Goal: Transaction & Acquisition: Download file/media

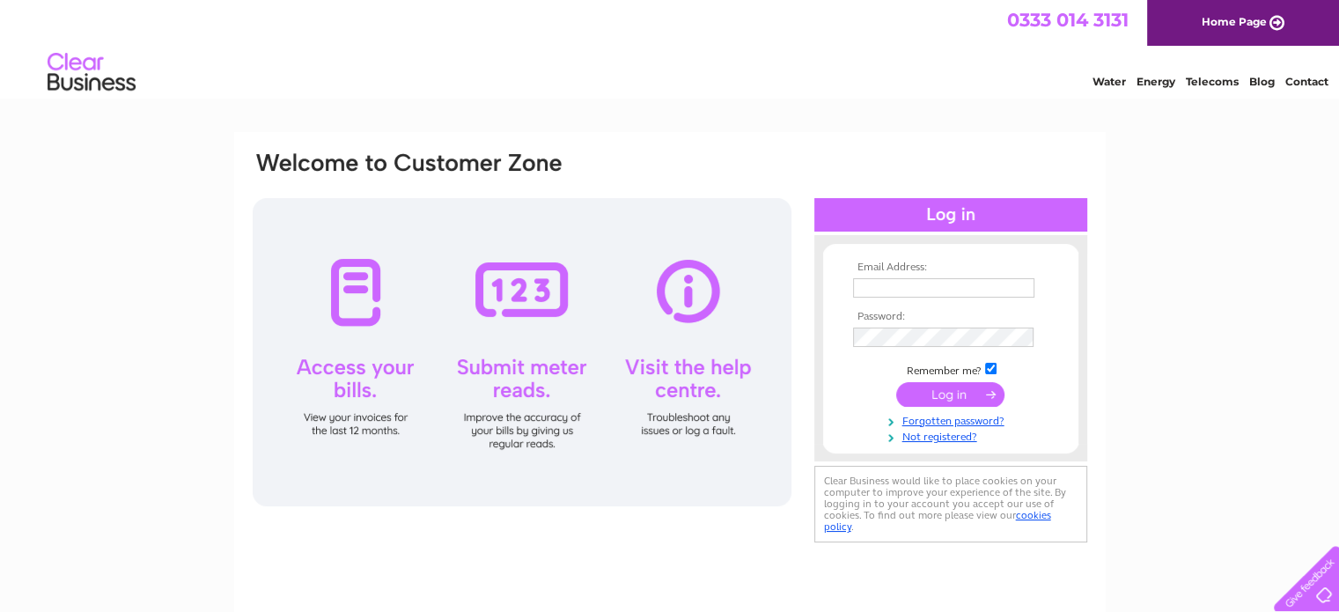
type input "mail@leithframing.com"
click at [961, 391] on input "submit" at bounding box center [950, 394] width 108 height 25
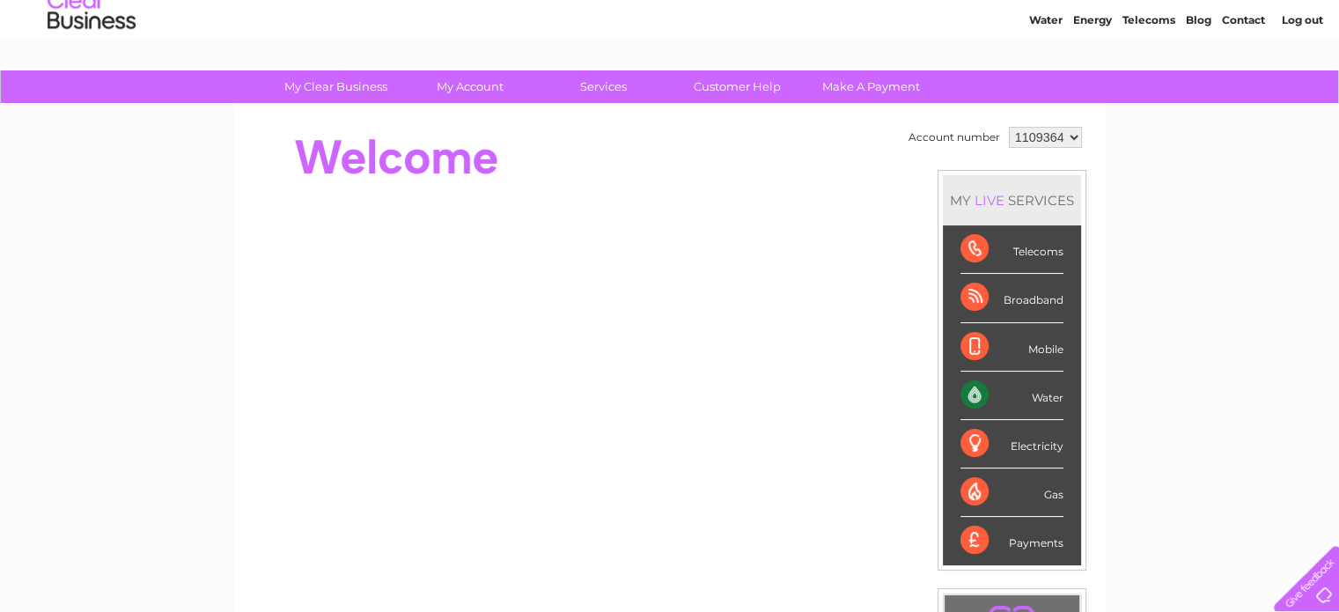
scroll to position [88, 0]
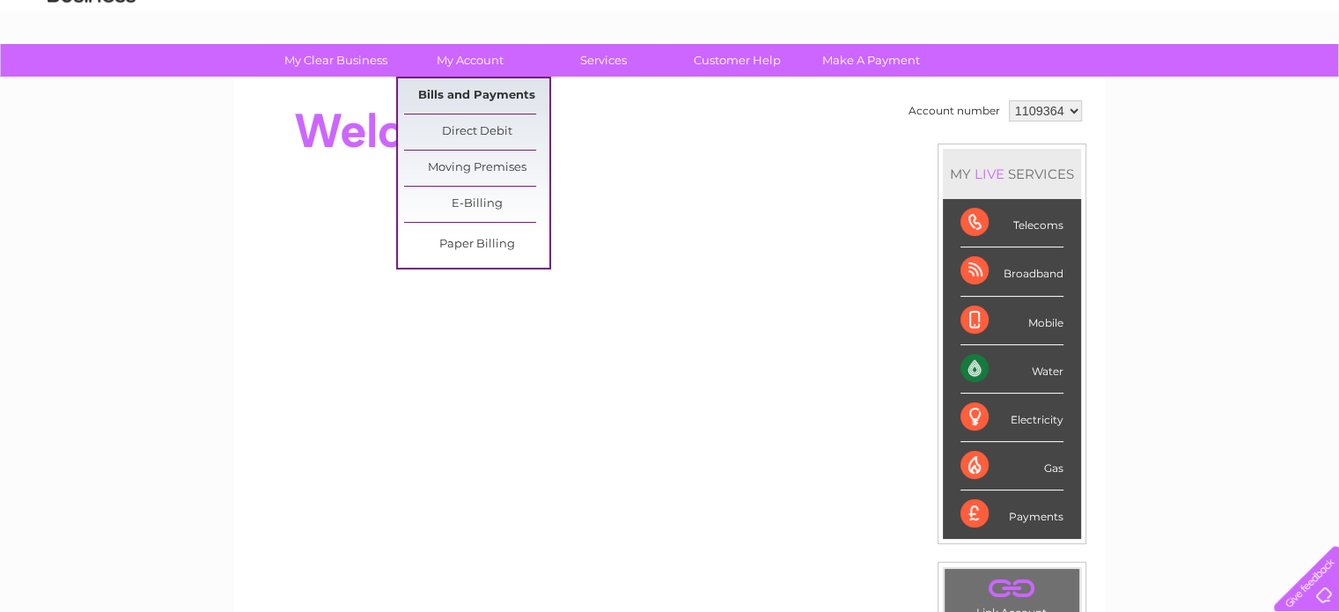
click at [486, 96] on link "Bills and Payments" at bounding box center [476, 95] width 145 height 35
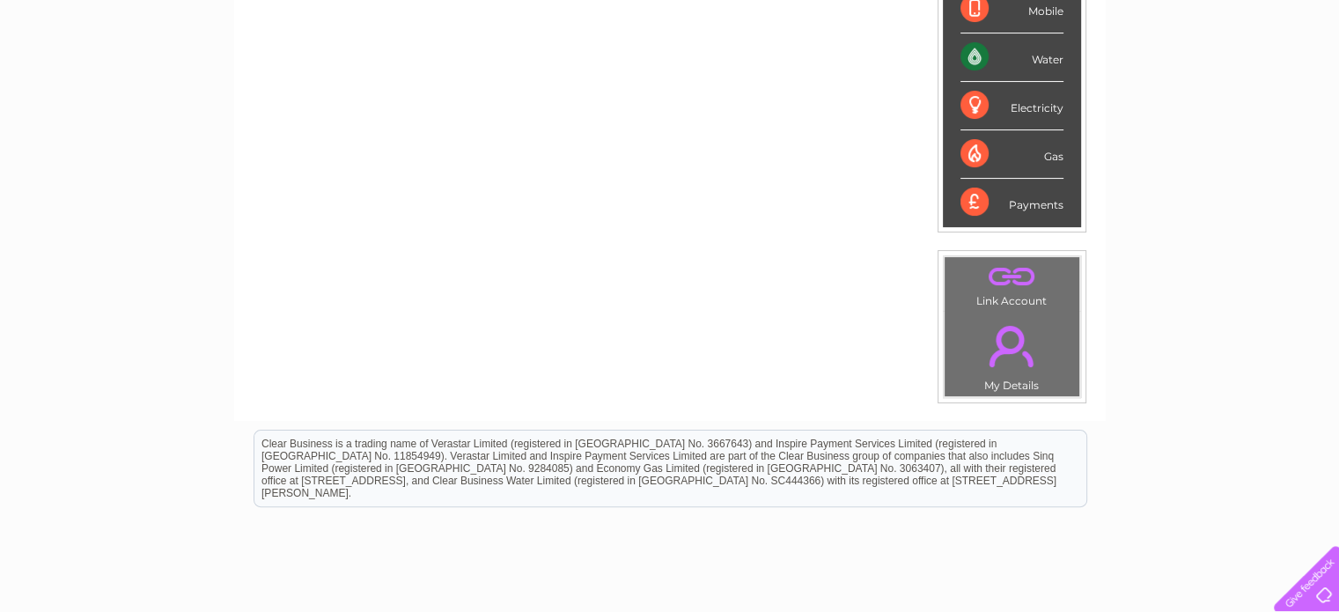
scroll to position [440, 0]
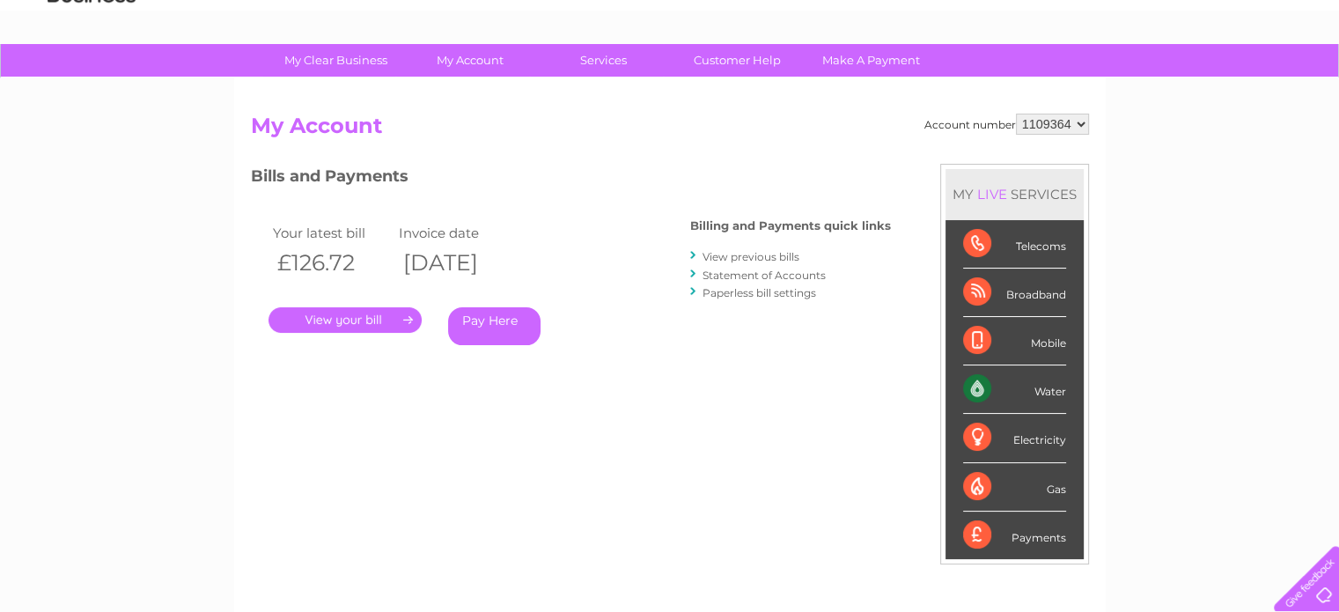
click at [738, 250] on link "View previous bills" at bounding box center [751, 256] width 97 height 13
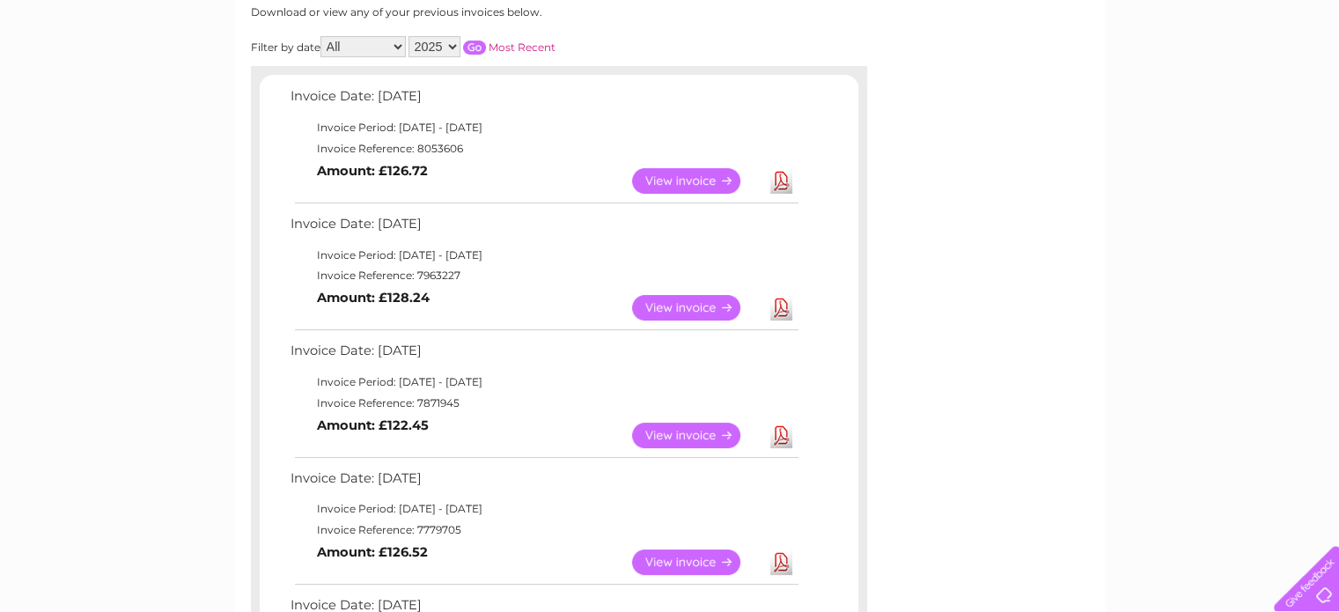
scroll to position [164, 0]
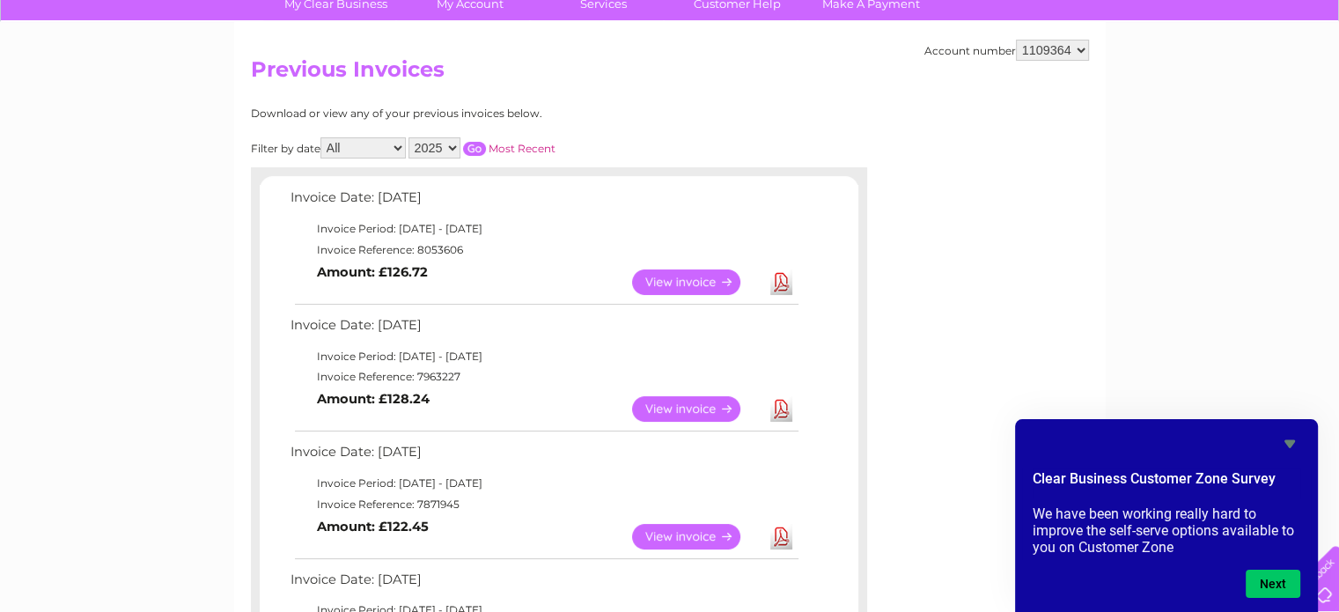
scroll to position [252, 0]
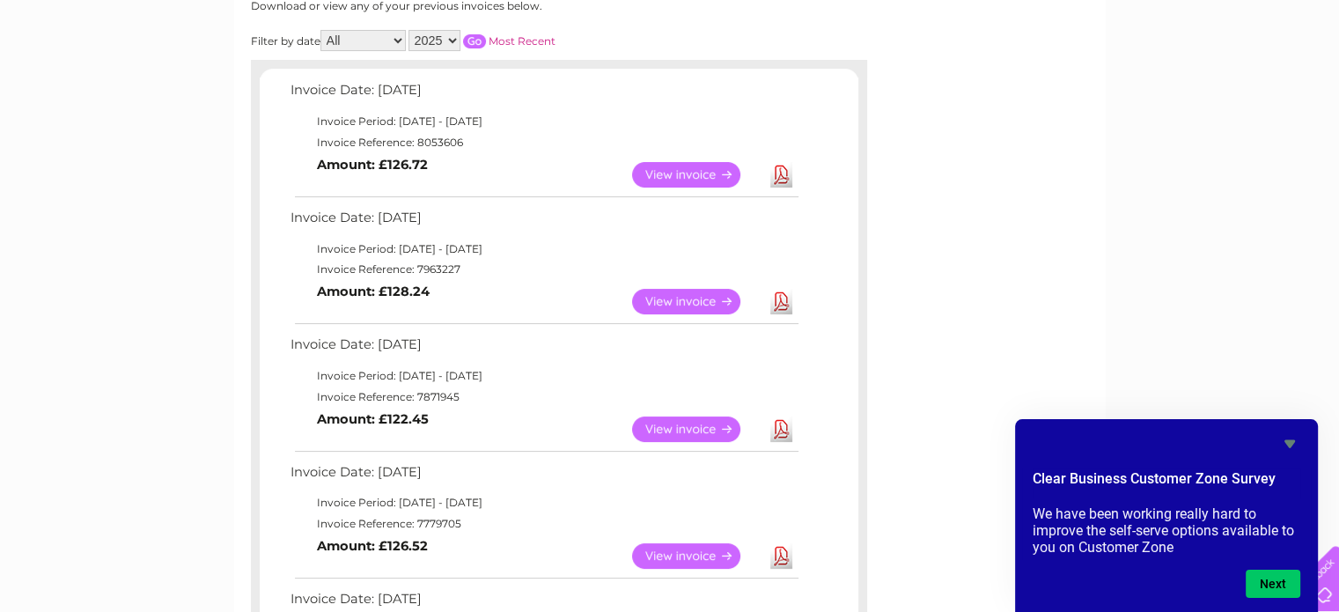
click at [787, 427] on link "Download" at bounding box center [781, 429] width 22 height 26
click at [781, 302] on link "Download" at bounding box center [781, 302] width 22 height 26
click at [781, 170] on link "Download" at bounding box center [781, 175] width 22 height 26
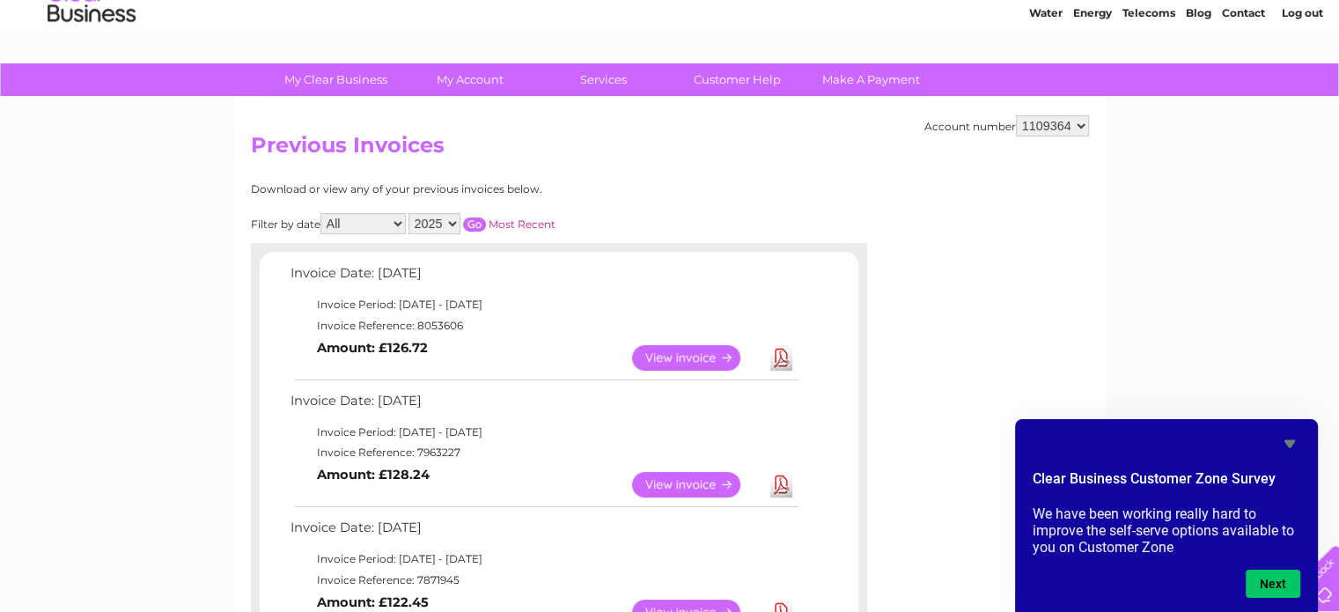
scroll to position [0, 0]
